Goal: Task Accomplishment & Management: Complete application form

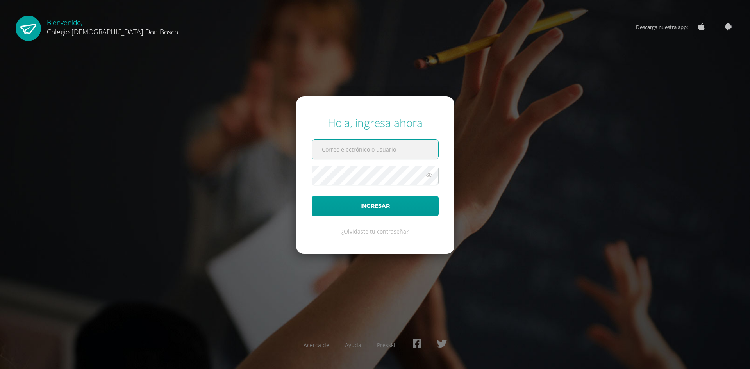
click at [328, 150] on input "text" at bounding box center [375, 149] width 126 height 19
type input "[EMAIL_ADDRESS][DOMAIN_NAME]"
click at [312, 196] on button "Ingresar" at bounding box center [375, 206] width 127 height 20
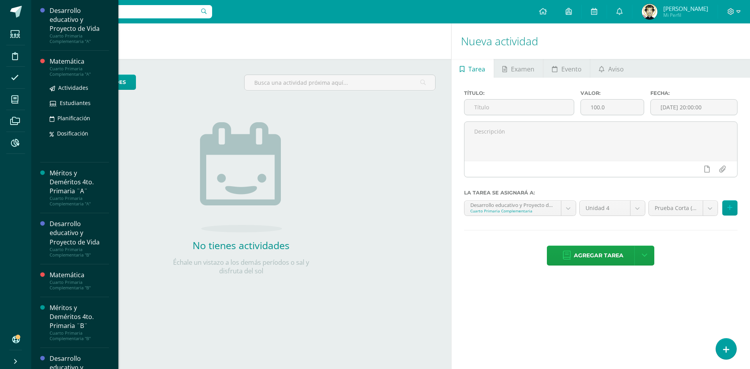
click at [68, 64] on div "Matemática" at bounding box center [79, 61] width 59 height 9
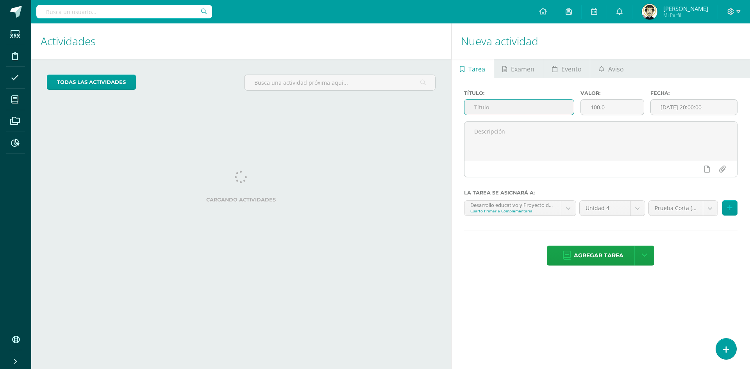
click at [486, 107] on input "text" at bounding box center [518, 107] width 109 height 15
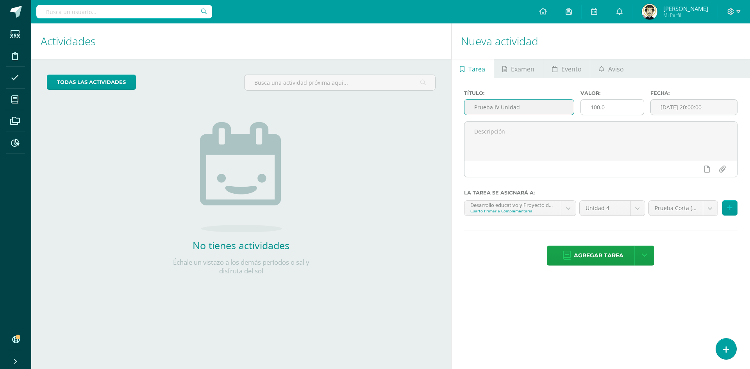
type input "Prueba IV Unidad"
click at [598, 105] on input "100.0" at bounding box center [611, 107] width 63 height 15
type input "30.0"
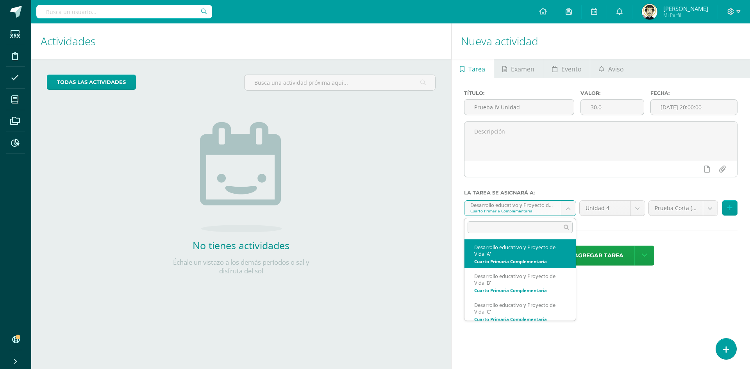
click at [567, 207] on body "Estudiantes Disciplina Asistencia Mis cursos Archivos Reportes Soporte Ayuda Re…" at bounding box center [375, 184] width 750 height 369
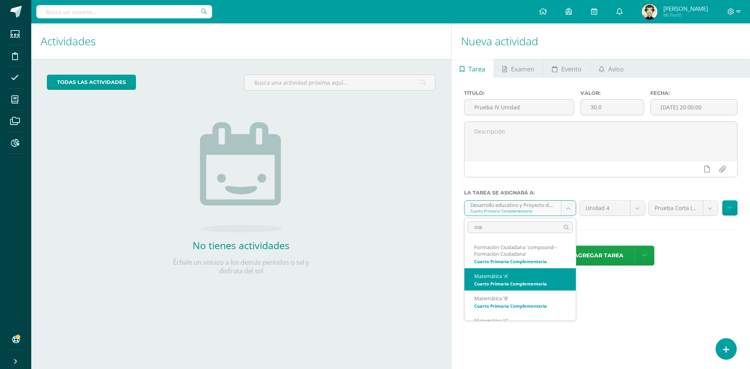
type input "ma"
select select "154596"
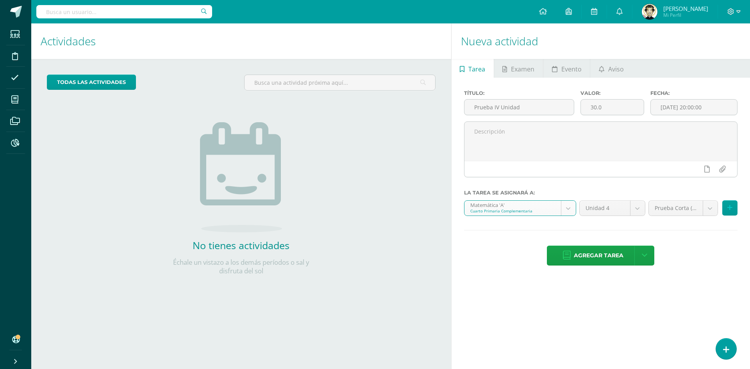
click at [713, 207] on body "Estudiantes Disciplina Asistencia Mis cursos Archivos Reportes Soporte Ayuda Re…" at bounding box center [375, 184] width 750 height 369
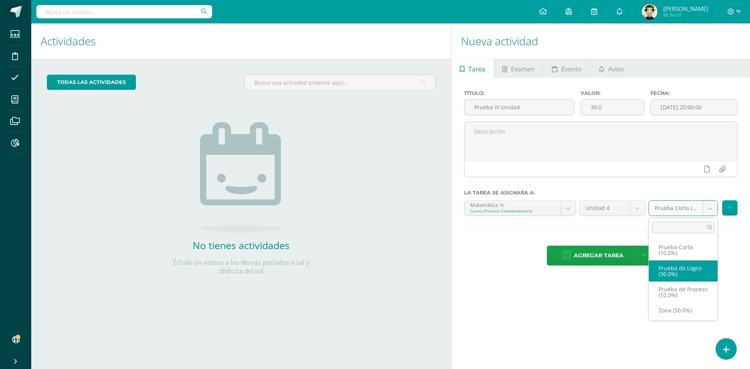
select select "154613"
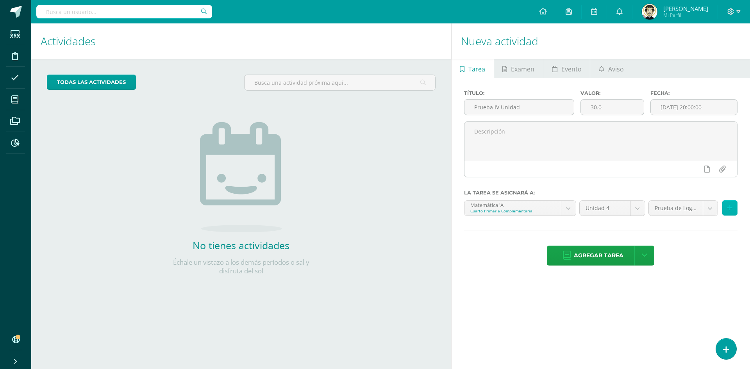
click at [735, 209] on button at bounding box center [729, 207] width 15 height 15
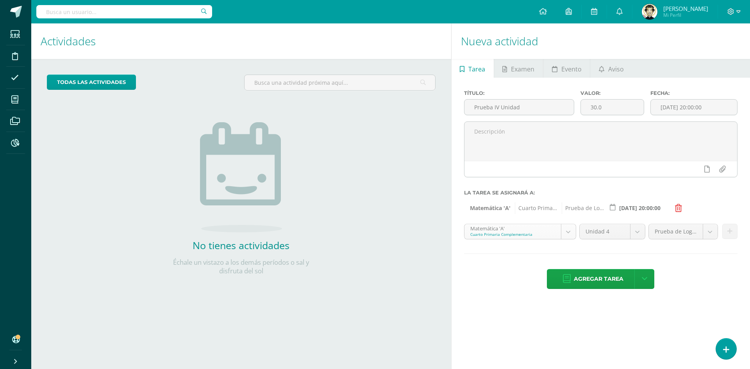
click at [573, 233] on body "Estudiantes Disciplina Asistencia Mis cursos Archivos Reportes Soporte Ayuda Re…" at bounding box center [375, 184] width 750 height 369
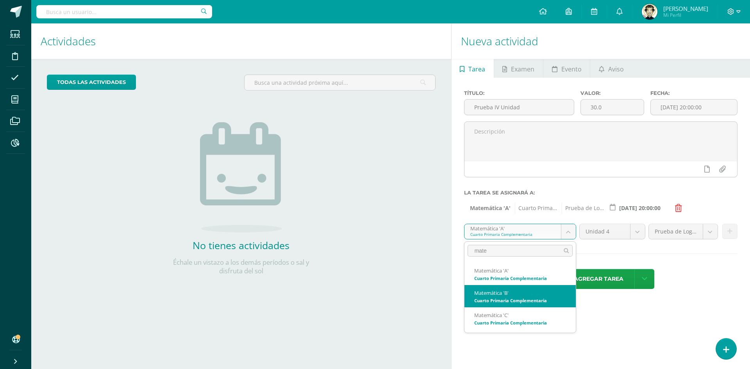
type input "mate"
select select "154936"
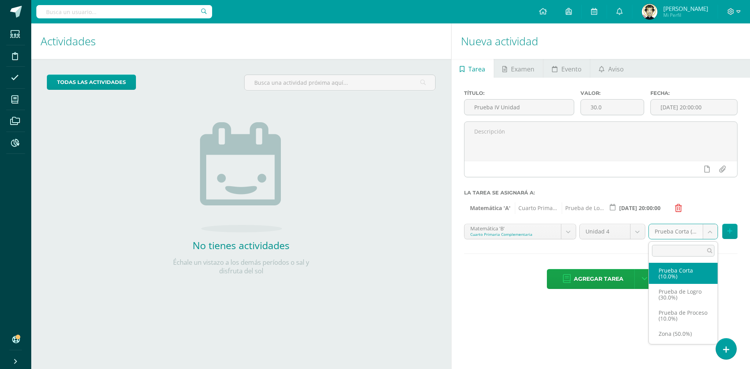
click at [706, 231] on body "Estudiantes Disciplina Asistencia Mis cursos Archivos Reportes Soporte Ayuda Re…" at bounding box center [375, 184] width 750 height 369
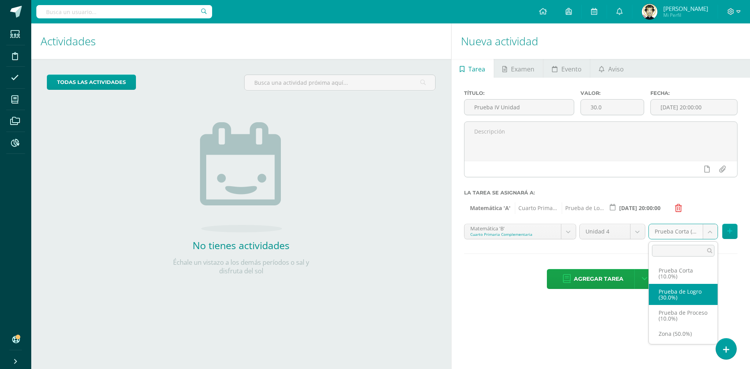
select select "154953"
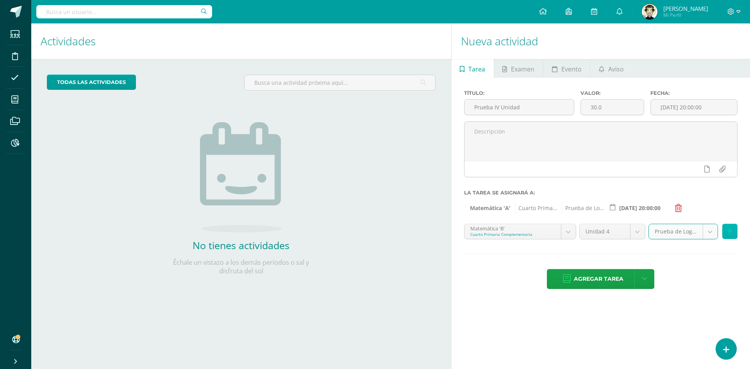
click at [729, 231] on icon at bounding box center [729, 231] width 5 height 7
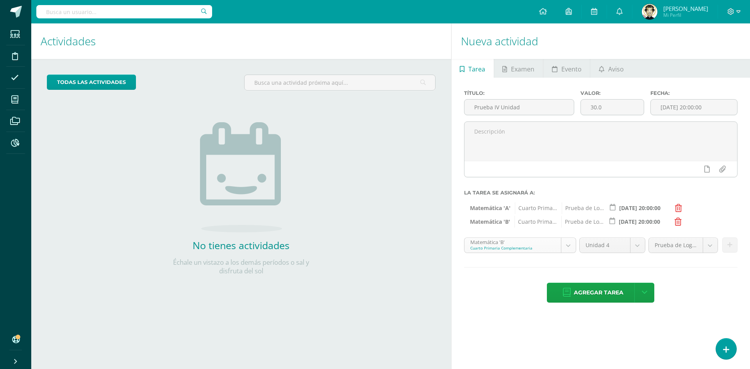
click at [568, 245] on body "Estudiantes Disciplina Asistencia Mis cursos Archivos Reportes Soporte Ayuda Re…" at bounding box center [375, 184] width 750 height 369
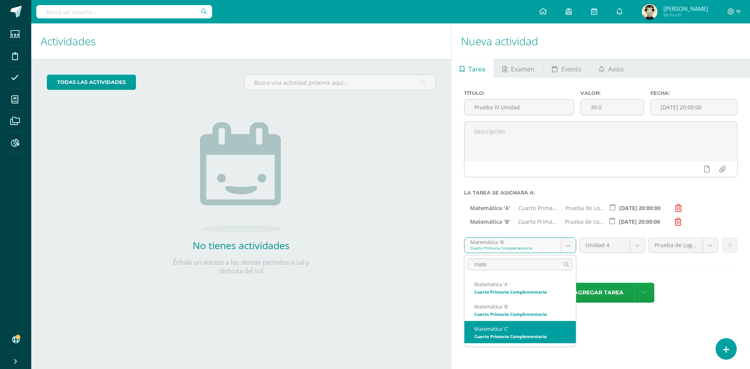
type input "mate"
select select "154756"
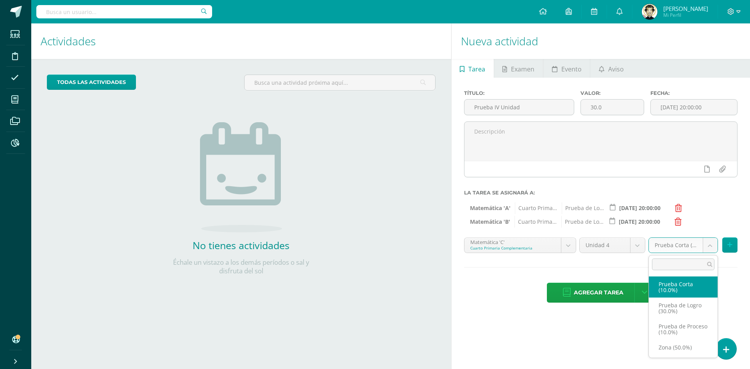
click at [707, 243] on body "Estudiantes Disciplina Asistencia Mis cursos Archivos Reportes Soporte Ayuda Re…" at bounding box center [375, 184] width 750 height 369
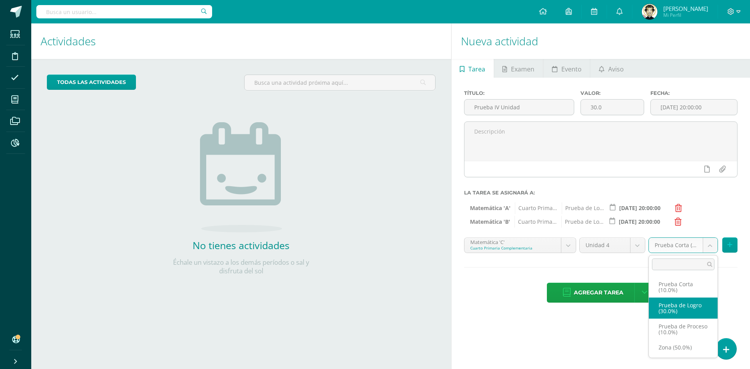
select select "154773"
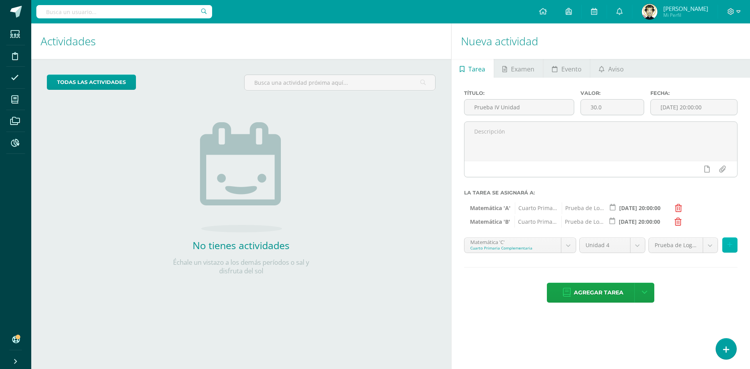
click at [734, 246] on button at bounding box center [729, 244] width 15 height 15
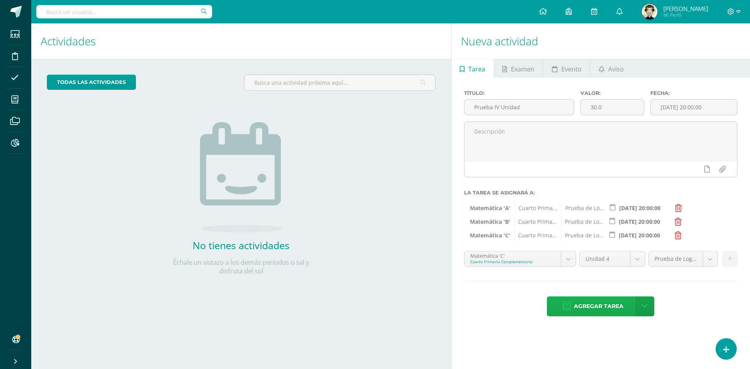
click at [594, 305] on span "Agregar tarea" at bounding box center [598, 306] width 50 height 19
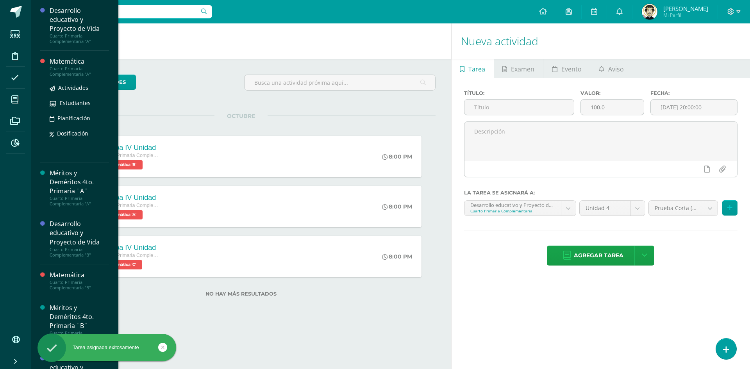
click at [52, 64] on div "Matemática" at bounding box center [79, 61] width 59 height 9
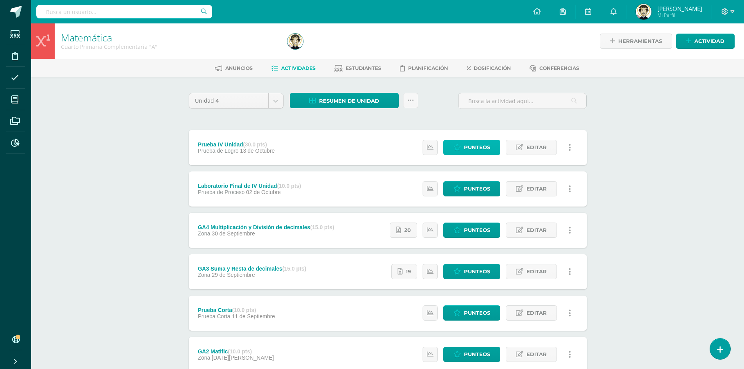
click at [478, 144] on span "Punteos" at bounding box center [477, 147] width 26 height 14
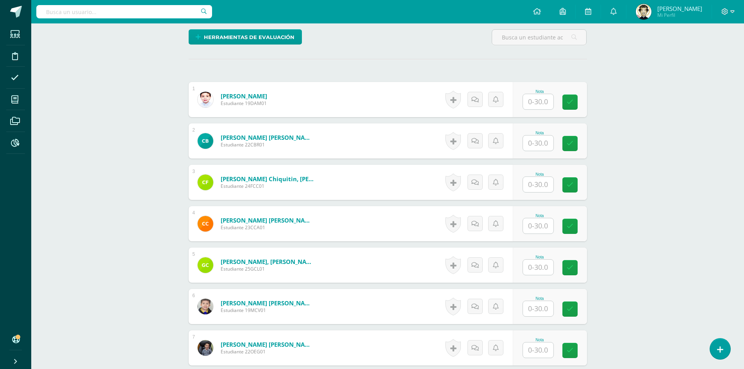
scroll to position [196, 0]
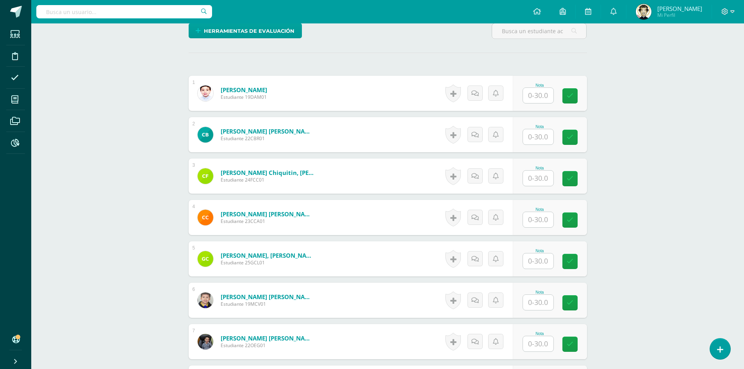
click at [539, 97] on input "text" at bounding box center [538, 95] width 30 height 15
type input "27"
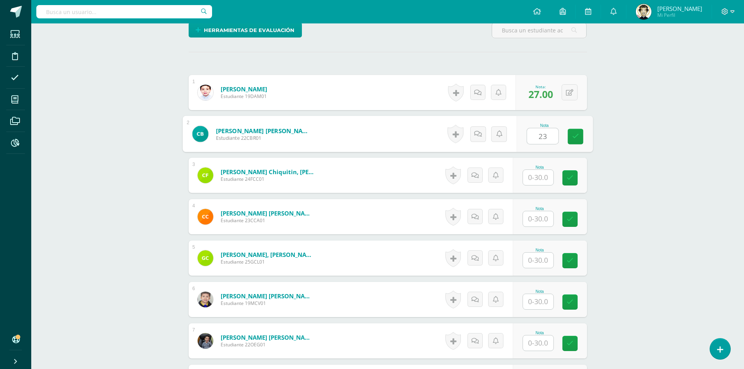
type input "23"
type input "16"
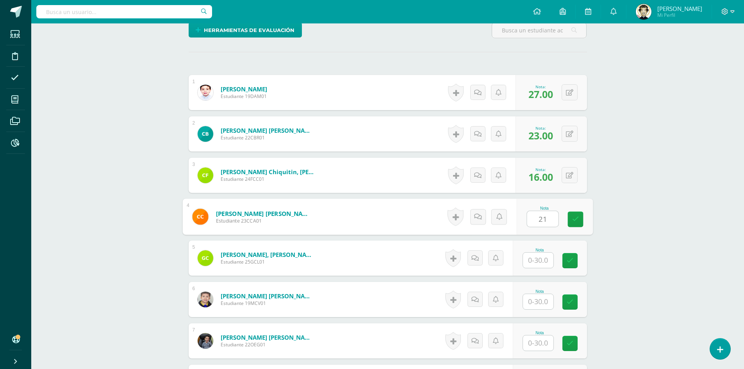
type input "21"
type input "19"
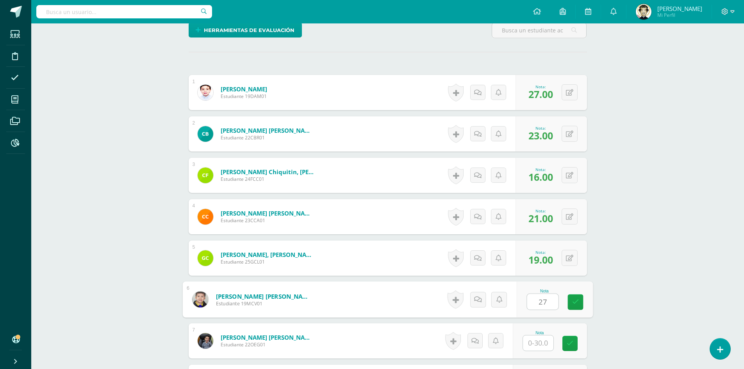
type input "27"
type input "14"
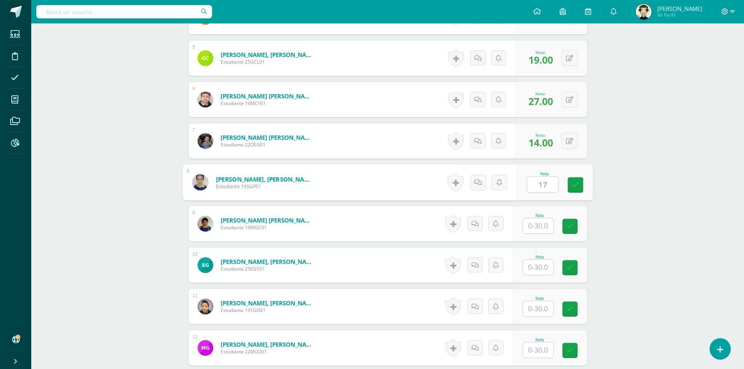
type input "17"
type input "23"
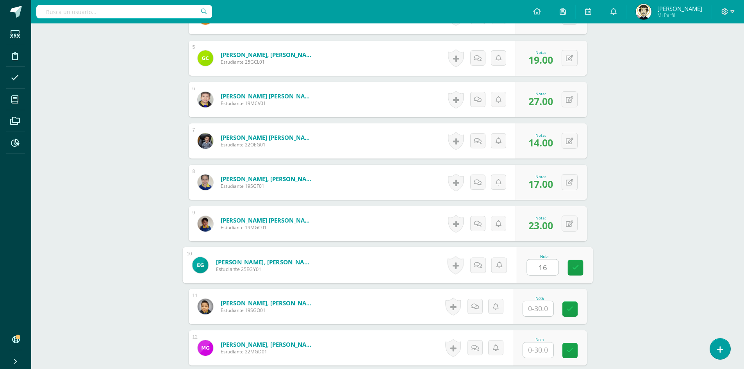
type input "16"
type input "24"
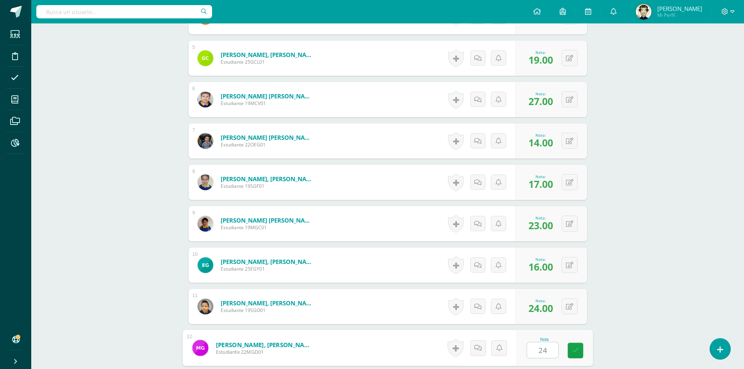
type input "24"
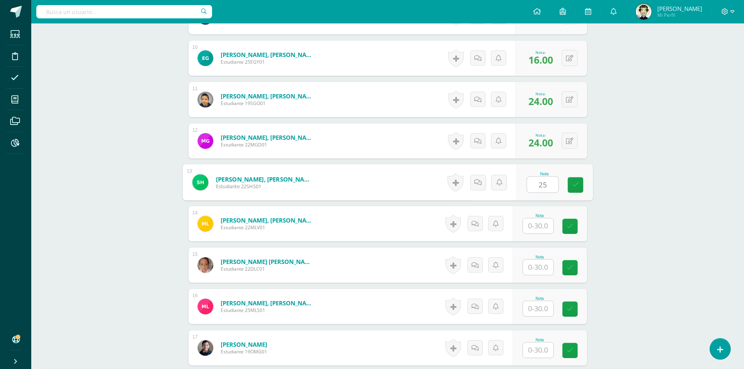
type input "25"
type input "23"
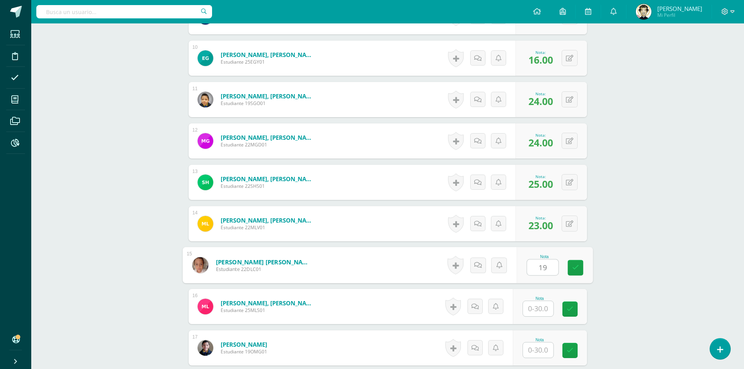
type input "19"
type input "27"
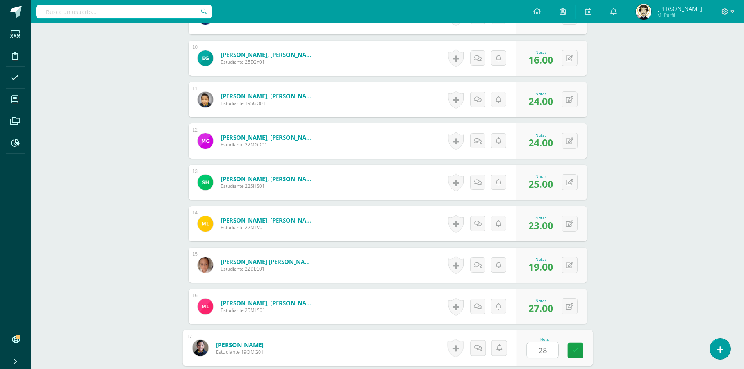
type input "28"
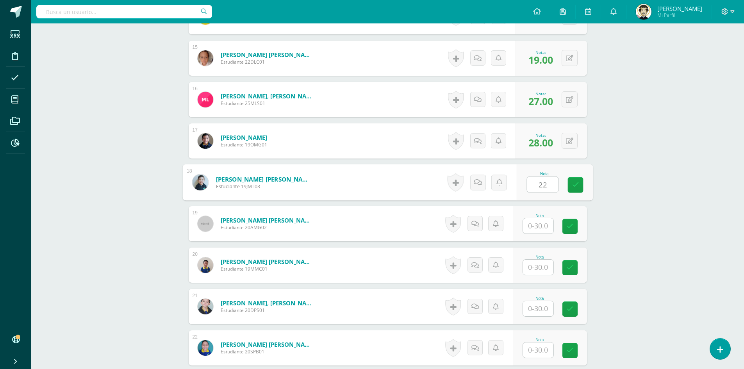
type input "22"
type input "29"
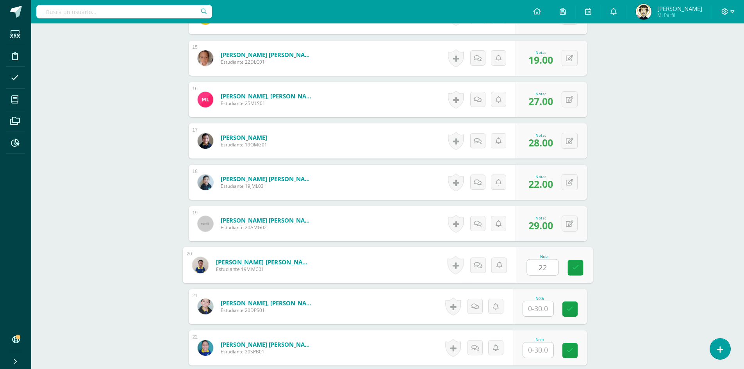
type input "22"
type input "29"
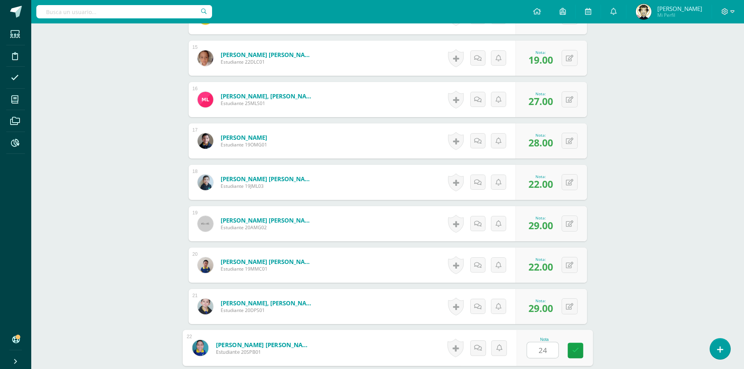
type input "24"
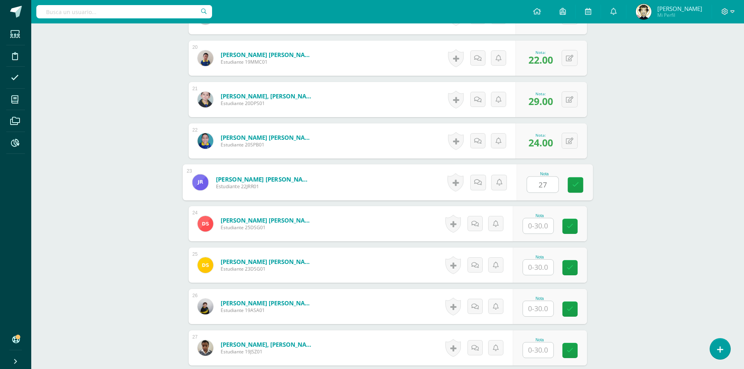
type input "27"
type input "22"
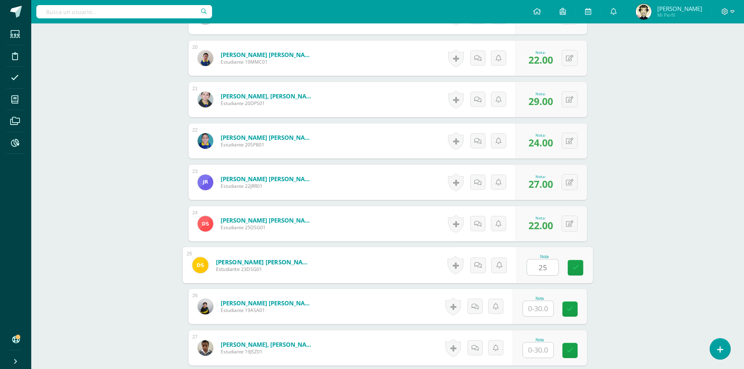
type input "25"
type input "24"
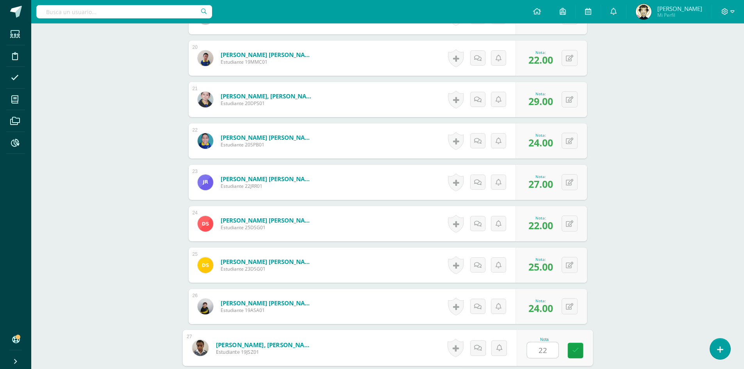
type input "22"
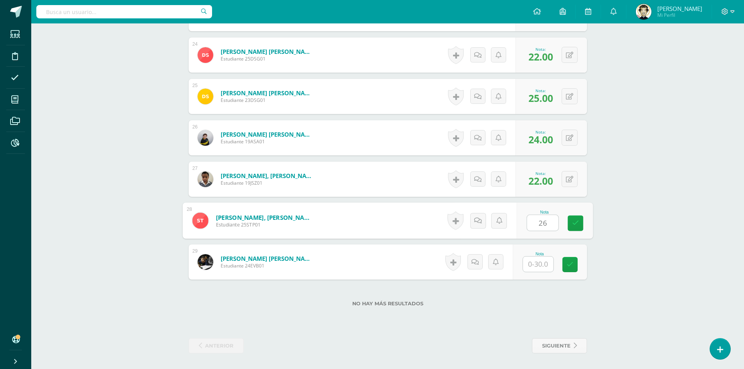
type input "26"
type input "29"
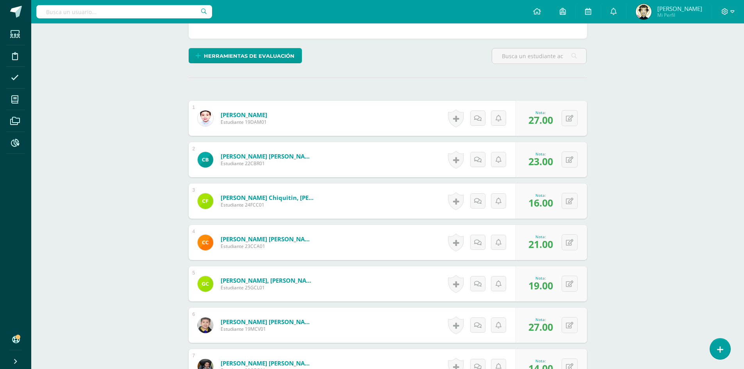
scroll to position [0, 0]
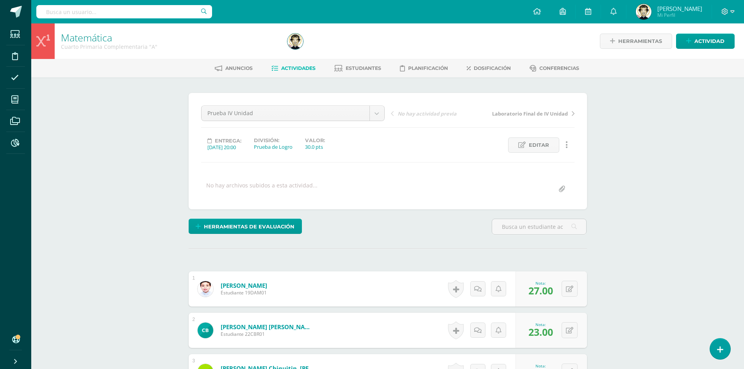
click at [300, 64] on link "Actividades" at bounding box center [293, 68] width 44 height 12
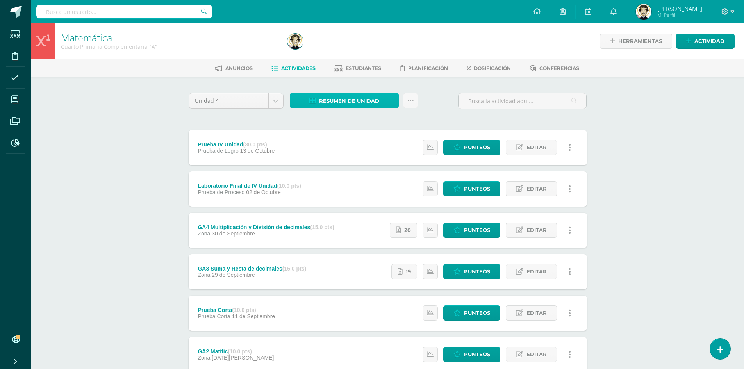
click at [333, 105] on span "Resumen de unidad" at bounding box center [349, 101] width 60 height 14
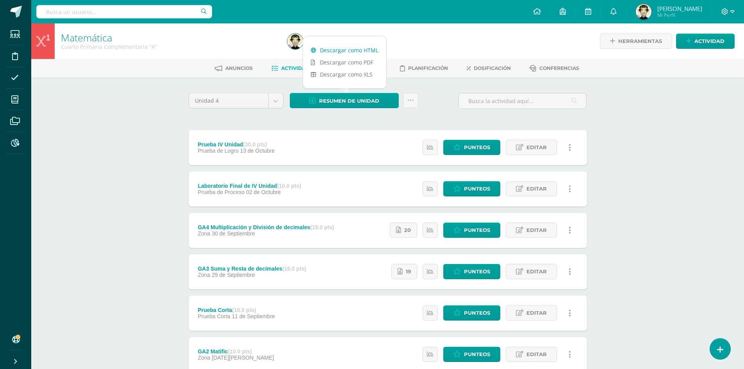
click at [361, 52] on link "Descargar como HTML" at bounding box center [344, 50] width 83 height 12
